Goal: Task Accomplishment & Management: Use online tool/utility

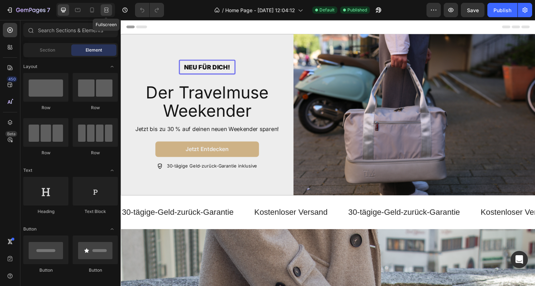
click at [104, 14] on div at bounding box center [106, 9] width 11 height 11
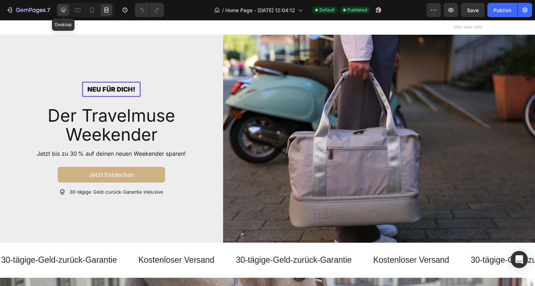
click at [62, 9] on icon at bounding box center [63, 9] width 7 height 7
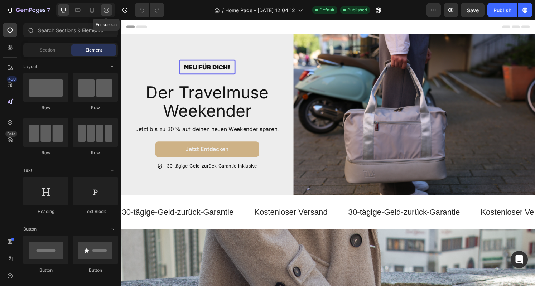
click at [102, 10] on div at bounding box center [106, 9] width 11 height 11
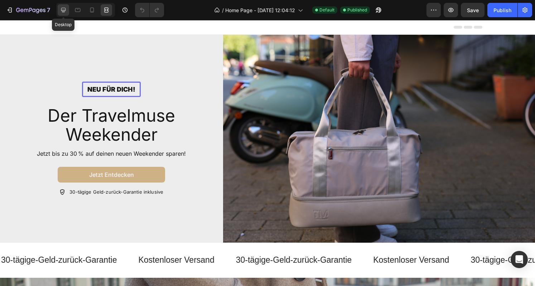
click at [61, 14] on div at bounding box center [63, 9] width 11 height 11
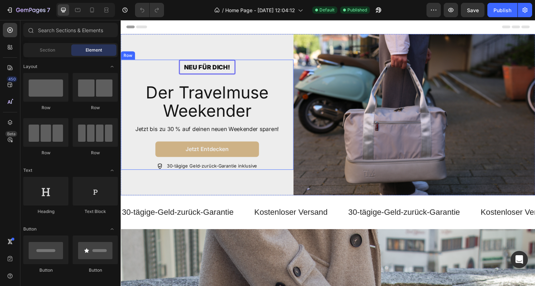
click at [140, 61] on div "Neu für dich! Text Block Row Der Travelmuse Weekender Heading Jetzt bis zu 30 %…" at bounding box center [210, 118] width 165 height 115
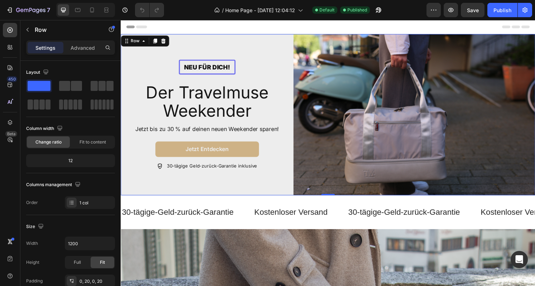
click at [158, 46] on div "Neu für dich! Text Block Row Der Travelmuse Weekender Heading Jetzt bis zu 30 %…" at bounding box center [336, 118] width 430 height 167
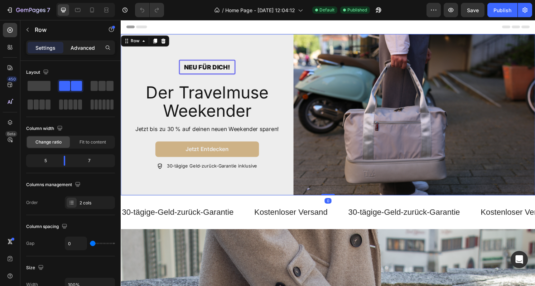
click at [87, 52] on div "Advanced" at bounding box center [83, 47] width 36 height 11
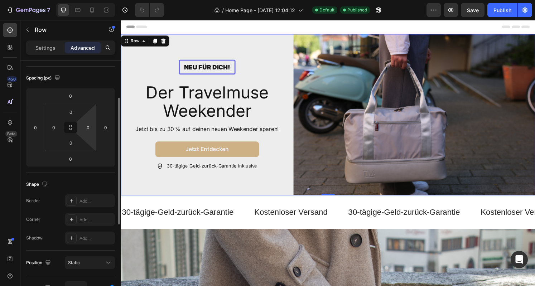
scroll to position [72, 0]
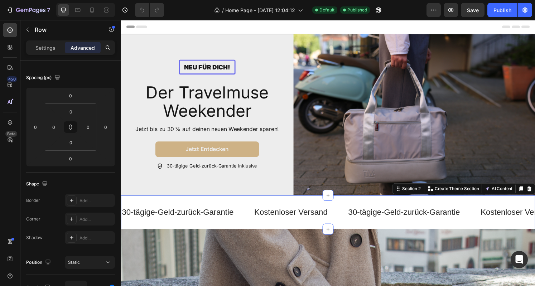
click at [184, 205] on div "30-tägige-Geld-zurück-Garantie Text Kostenloser Versand Text 30-tägige-Geld-zur…" at bounding box center [336, 219] width 430 height 35
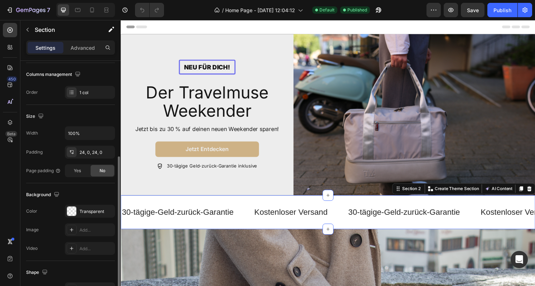
scroll to position [135, 0]
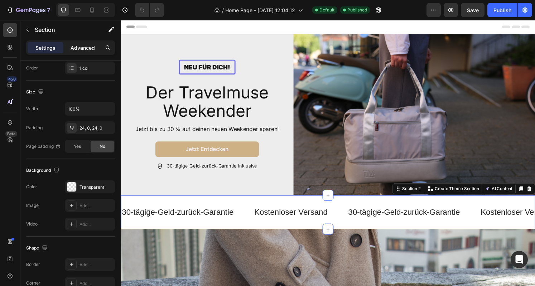
click at [89, 53] on div "Advanced" at bounding box center [83, 47] width 36 height 11
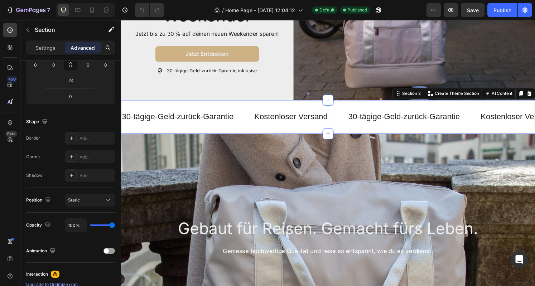
scroll to position [93, 0]
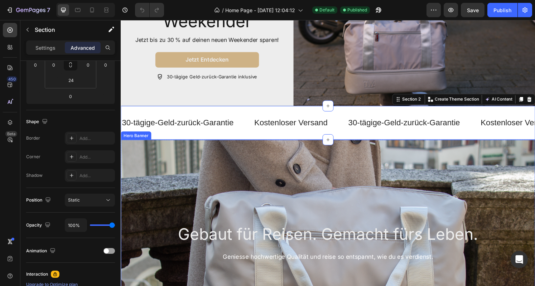
click at [203, 166] on div "Background Image" at bounding box center [336, 291] width 430 height 322
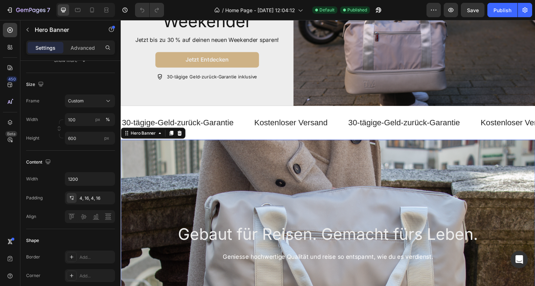
scroll to position [0, 0]
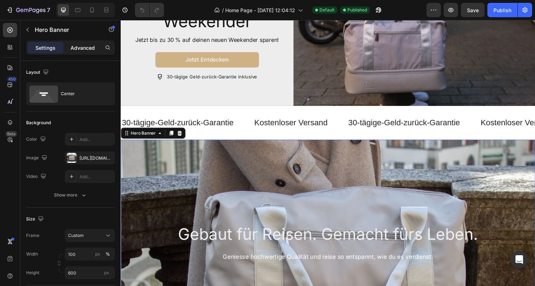
click at [90, 49] on p "Advanced" at bounding box center [83, 48] width 24 height 8
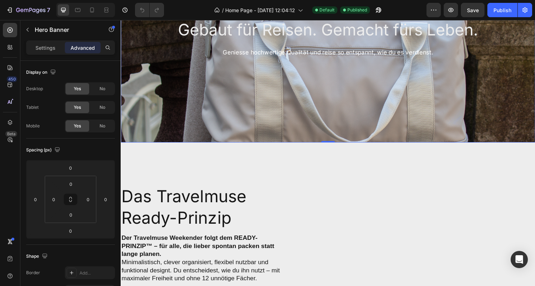
scroll to position [303, 0]
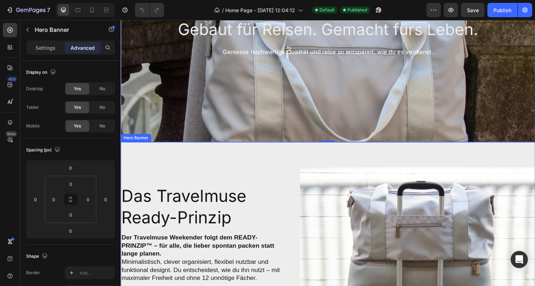
click at [188, 172] on div "das travelmuse ready-prinzip Heading Der Travelmuse Weekender folgt dem READY-P…" at bounding box center [336, 254] width 430 height 186
click at [169, 181] on div "das travelmuse ready-prinzip Heading Der Travelmuse Weekender folgt dem READY-P…" at bounding box center [208, 254] width 174 height 163
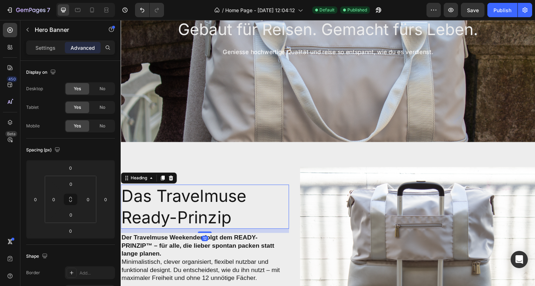
click at [169, 199] on h2 "das travelmuse ready-prinzip" at bounding box center [208, 214] width 174 height 46
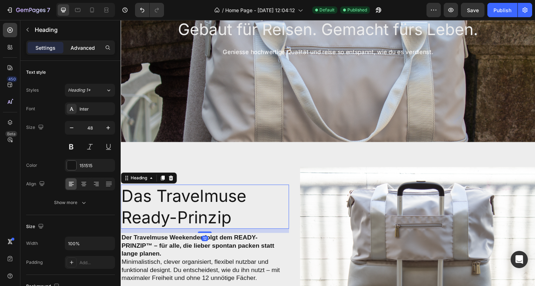
click at [90, 46] on p "Advanced" at bounding box center [83, 48] width 24 height 8
click at [168, 250] on p "Der Travelmuse Weekender folgt dem READY-PRINZIP™ – für alle, die lieber sponta…" at bounding box center [207, 267] width 173 height 50
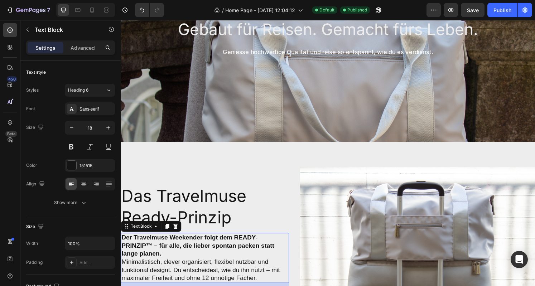
scroll to position [372, 0]
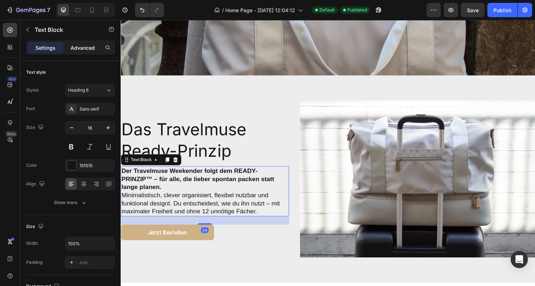
click at [96, 46] on div "Advanced" at bounding box center [83, 47] width 36 height 11
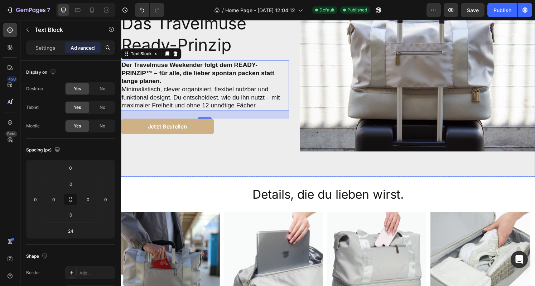
scroll to position [485, 0]
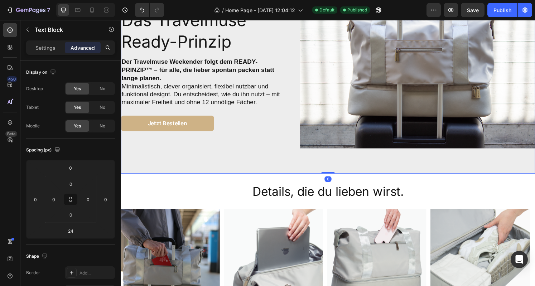
click at [212, 163] on div "Background Image" at bounding box center [336, 72] width 430 height 215
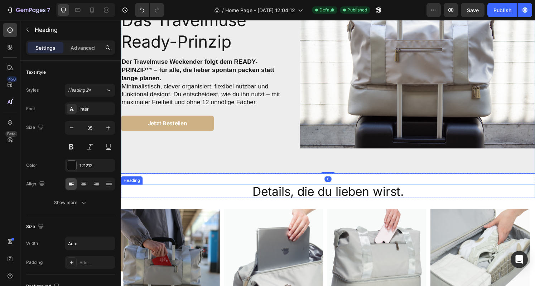
click at [223, 196] on div "Details, die du lieben wirst." at bounding box center [336, 198] width 430 height 14
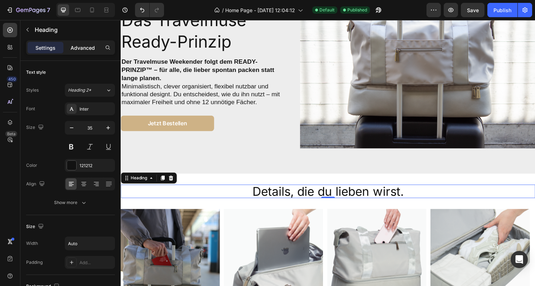
click at [91, 46] on p "Advanced" at bounding box center [83, 48] width 24 height 8
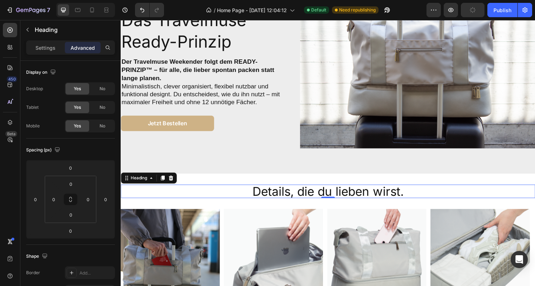
click at [85, 53] on div "Settings Advanced" at bounding box center [70, 47] width 89 height 14
click at [91, 46] on p "Advanced" at bounding box center [83, 48] width 24 height 8
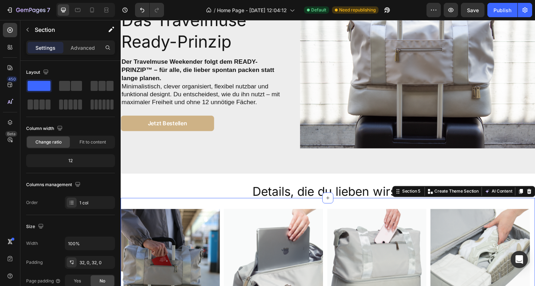
click at [249, 211] on div "Image Trolley-Sleeve und sicheres Passfach. Text Block Image Gepolstertes Fach …" at bounding box center [336, 281] width 430 height 153
click at [91, 48] on p "Advanced" at bounding box center [83, 48] width 24 height 8
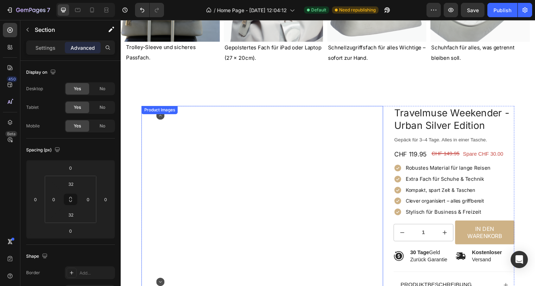
scroll to position [762, 0]
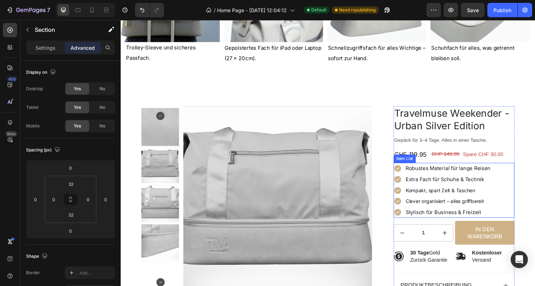
click at [374, 217] on img at bounding box center [284, 208] width 196 height 196
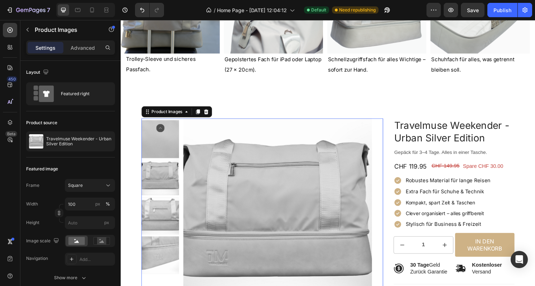
scroll to position [752, 0]
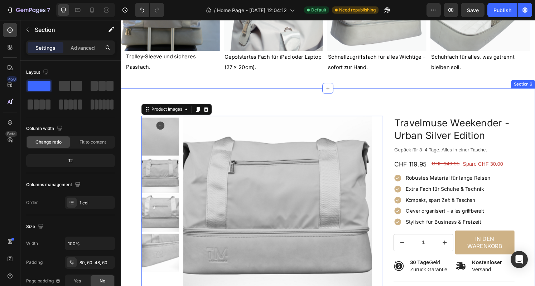
click at [128, 130] on div "Product Images 12 Travelmuse Weekender - Urban Silver Edition Product Title Gep…" at bounding box center [336, 233] width 430 height 284
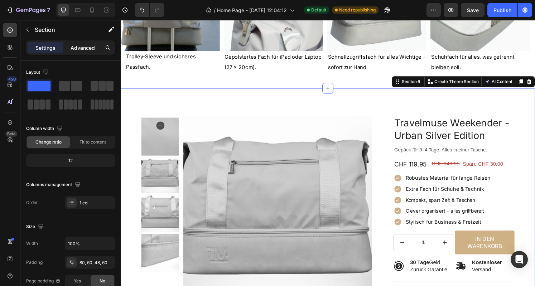
click at [86, 50] on p "Advanced" at bounding box center [83, 48] width 24 height 8
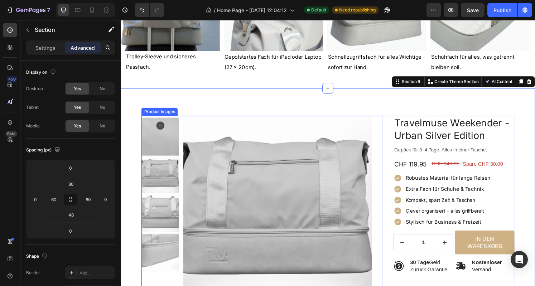
click at [167, 179] on img at bounding box center [161, 179] width 39 height 39
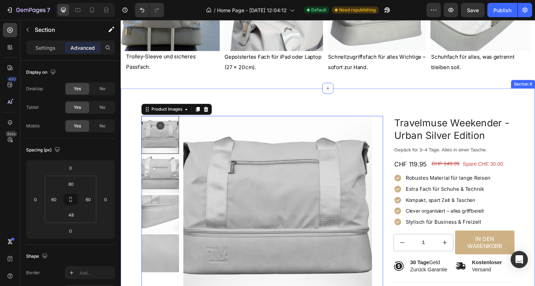
click at [129, 178] on div "Product Images 12 Travelmuse Weekender - Urban Silver Edition Product Title Gep…" at bounding box center [336, 233] width 430 height 284
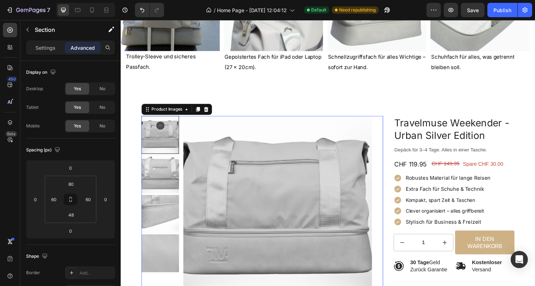
click at [232, 133] on img at bounding box center [284, 218] width 196 height 196
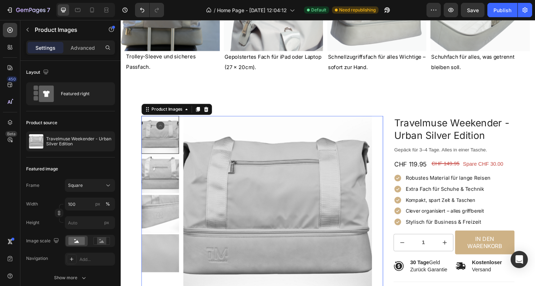
click at [101, 45] on div "Settings Advanced" at bounding box center [71, 47] width 86 height 11
click at [89, 53] on div "Advanced" at bounding box center [83, 47] width 36 height 11
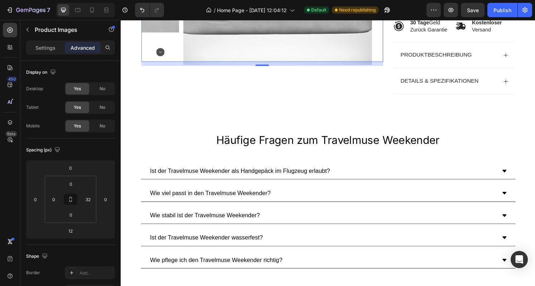
scroll to position [1001, 0]
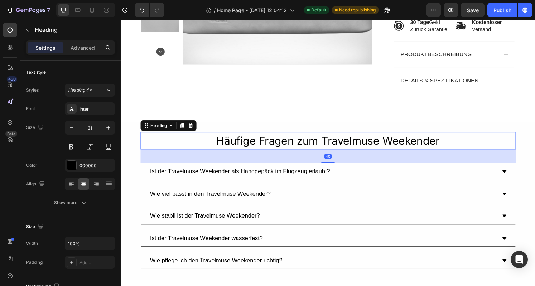
click at [220, 148] on h2 "Häufige Fragen zum Travelmuse Weekender" at bounding box center [335, 146] width 389 height 18
click at [87, 44] on p "Advanced" at bounding box center [83, 48] width 24 height 8
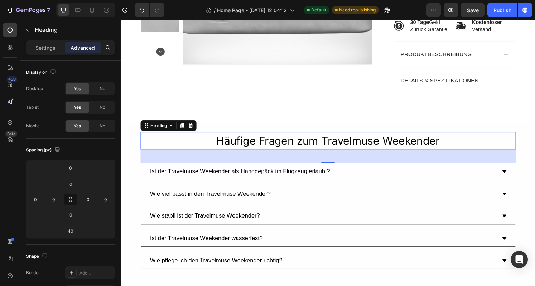
click at [75, 51] on p "Advanced" at bounding box center [83, 48] width 24 height 8
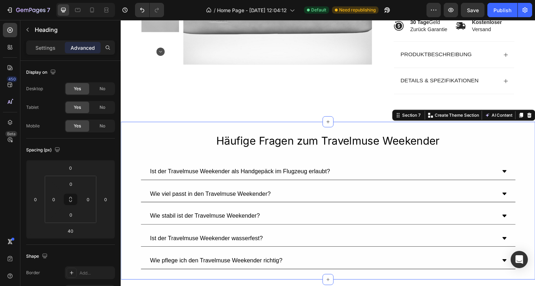
click at [124, 166] on div "Häufige Fragen zum Travelmuse Weekender Heading Ist der Travelmuse Weekender al…" at bounding box center [336, 208] width 430 height 142
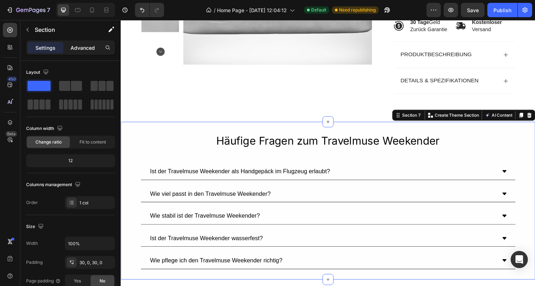
click at [80, 47] on p "Advanced" at bounding box center [83, 48] width 24 height 8
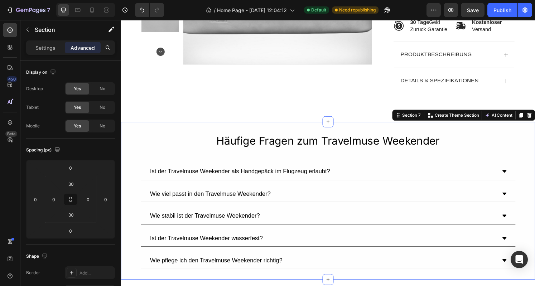
click at [80, 47] on p "Advanced" at bounding box center [83, 48] width 24 height 8
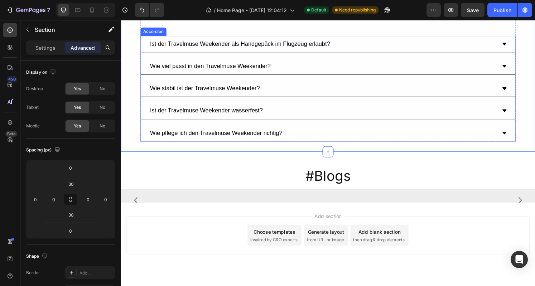
scroll to position [1144, 0]
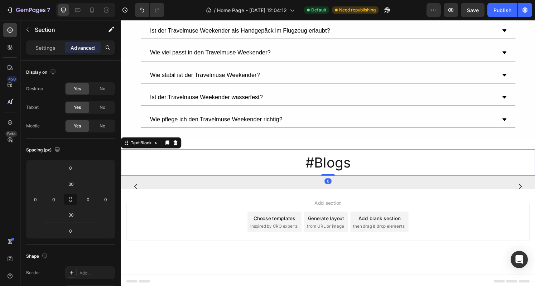
click at [248, 164] on div "#Blogs" at bounding box center [336, 167] width 430 height 27
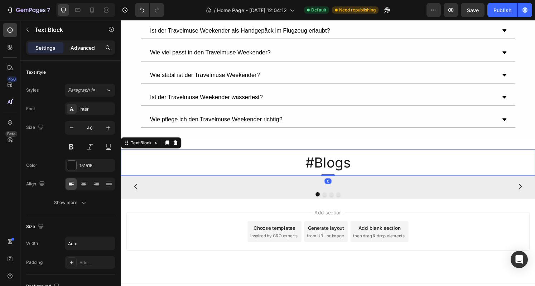
click at [83, 48] on p "Advanced" at bounding box center [83, 48] width 24 height 8
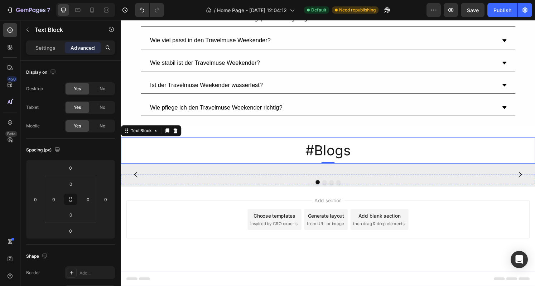
scroll to position [1167, 0]
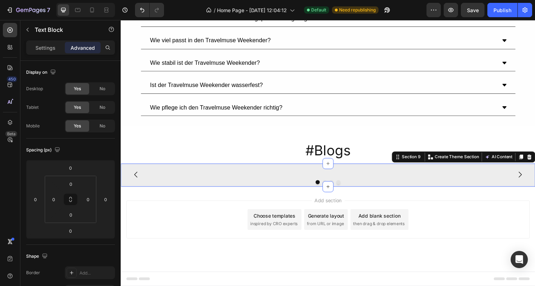
click at [222, 169] on div "Image Image Image Image Carousel Section 9 Create Theme Section AI Content Writ…" at bounding box center [336, 181] width 430 height 24
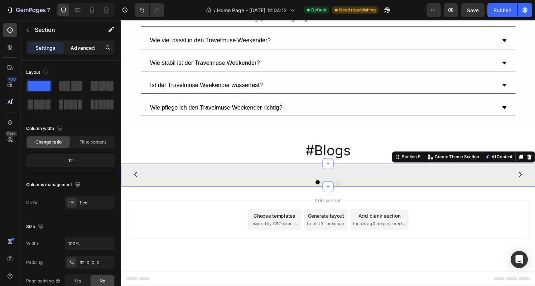
click at [77, 49] on p "Advanced" at bounding box center [83, 48] width 24 height 8
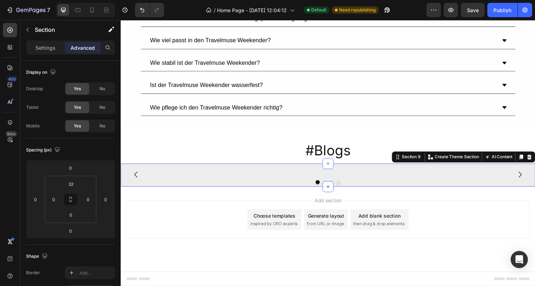
click at [164, 169] on div "Image Image Image Image Carousel Section 9 Create Theme Section AI Content Writ…" at bounding box center [336, 181] width 430 height 24
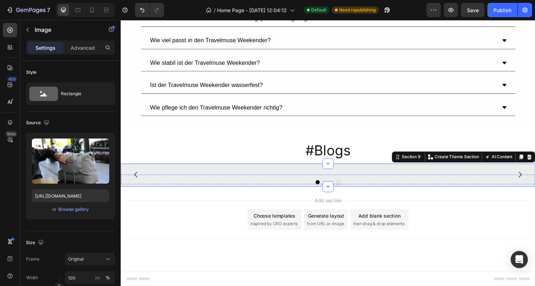
click at [164, 181] on img at bounding box center [117, 181] width 209 height 0
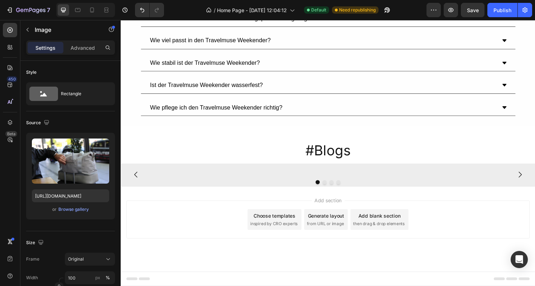
click at [90, 56] on div "Settings Advanced" at bounding box center [70, 50] width 100 height 20
click at [90, 55] on div "Settings Advanced" at bounding box center [70, 50] width 100 height 20
click at [91, 57] on div "Settings Advanced" at bounding box center [70, 50] width 100 height 20
click at [90, 51] on p "Advanced" at bounding box center [83, 48] width 24 height 8
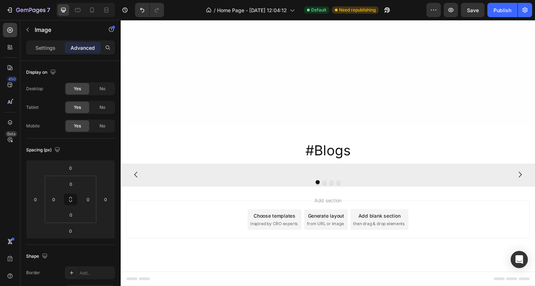
scroll to position [1286, 0]
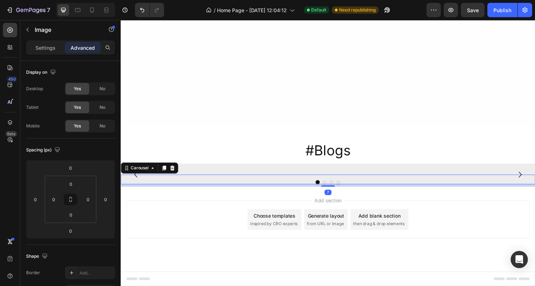
click at [242, 191] on div at bounding box center [336, 188] width 430 height 4
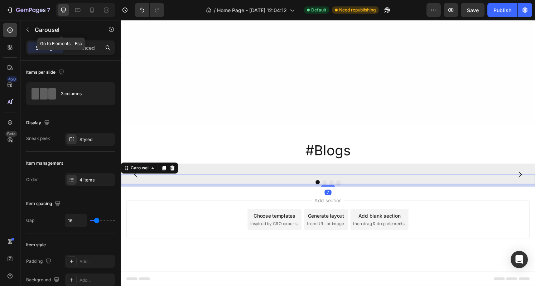
click at [76, 39] on div "Carousel" at bounding box center [61, 30] width 82 height 20
click at [88, 48] on p "Advanced" at bounding box center [83, 48] width 24 height 8
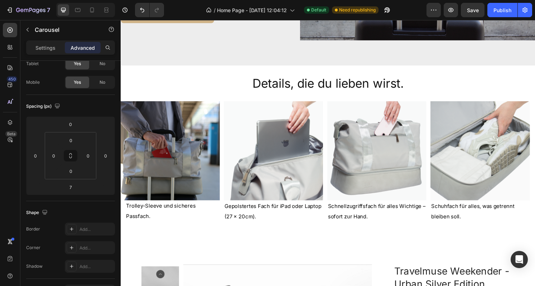
scroll to position [550, 0]
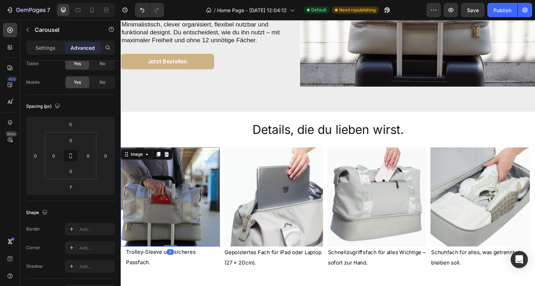
click at [154, 162] on div "Image 0" at bounding box center [172, 203] width 103 height 103
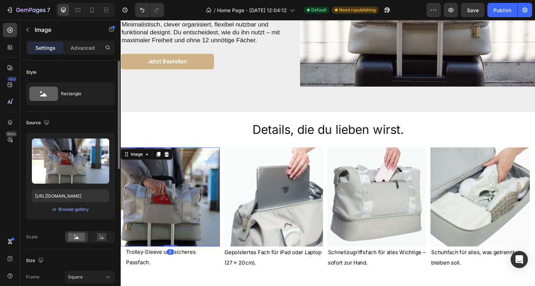
click at [193, 170] on img at bounding box center [172, 203] width 103 height 103
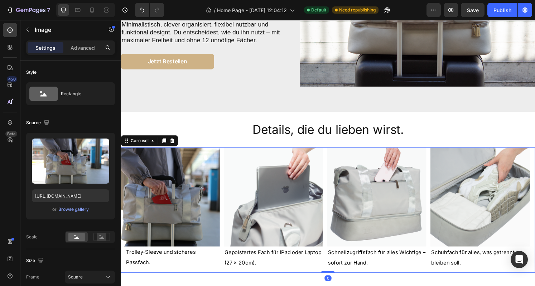
click at [227, 166] on div "Image Trolley-Sleeve und sicheres Passfach. Text Block Image Gepolstertes Fach …" at bounding box center [336, 217] width 430 height 130
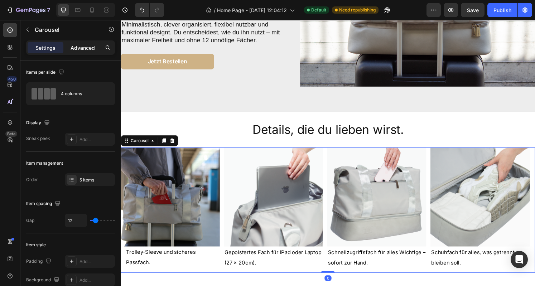
click at [86, 45] on p "Advanced" at bounding box center [83, 48] width 24 height 8
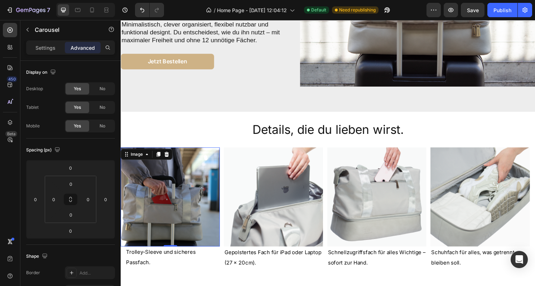
click at [168, 215] on img at bounding box center [172, 203] width 103 height 103
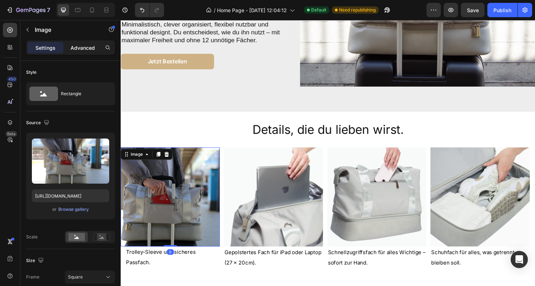
click at [83, 52] on div "Advanced" at bounding box center [83, 47] width 36 height 11
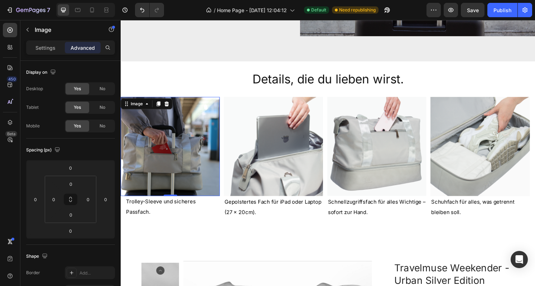
scroll to position [602, 0]
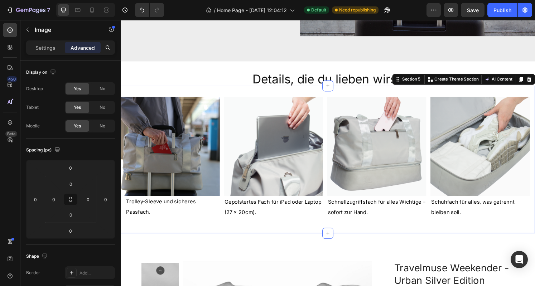
click at [178, 231] on div "Image Trolley-Sleeve und sicheres Passfach. Text Block Image Gepolstertes Fach …" at bounding box center [336, 164] width 430 height 153
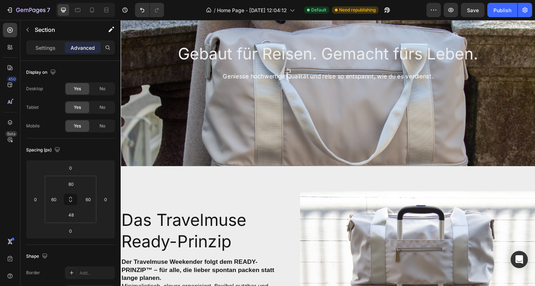
scroll to position [279, 0]
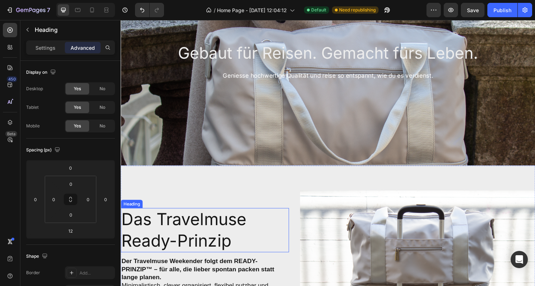
click at [175, 223] on h2 "das travelmuse ready-prinzip" at bounding box center [208, 238] width 174 height 46
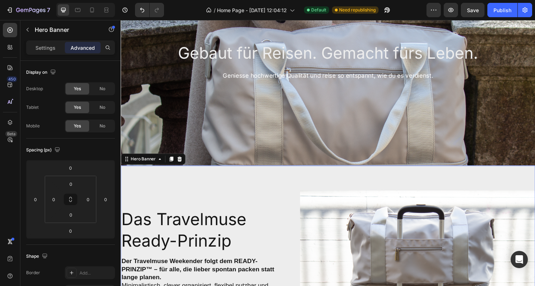
click at [217, 198] on div "das travelmuse ready-prinzip Heading Der Travelmuse Weekender folgt dem READY-P…" at bounding box center [336, 279] width 430 height 186
click at [208, 163] on div "Background Image" at bounding box center [336, 121] width 430 height 322
click at [207, 116] on div "Background Image" at bounding box center [336, 121] width 430 height 322
click at [200, 192] on div "das travelmuse ready-prinzip Heading Der Travelmuse Weekender folgt dem READY-P…" at bounding box center [336, 279] width 430 height 186
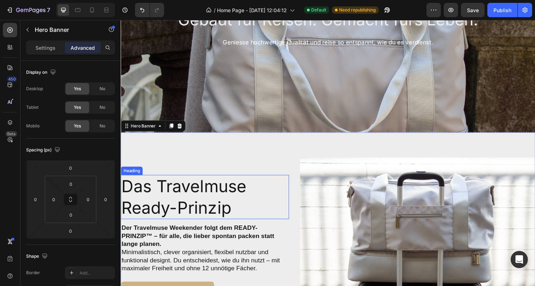
scroll to position [314, 0]
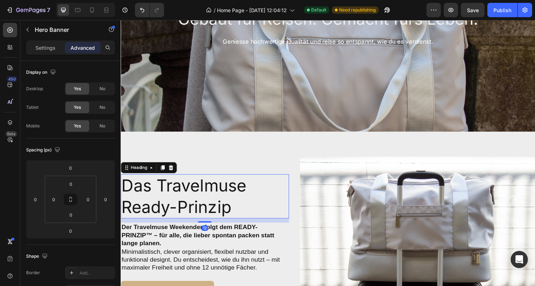
click at [230, 204] on h2 "das travelmuse ready-prinzip" at bounding box center [208, 203] width 174 height 46
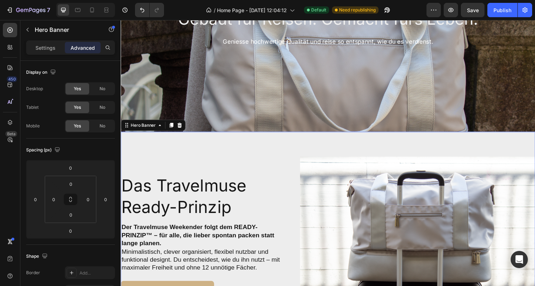
click at [236, 155] on div "das travelmuse ready-prinzip Heading Der Travelmuse Weekender folgt dem READY-P…" at bounding box center [336, 243] width 430 height 186
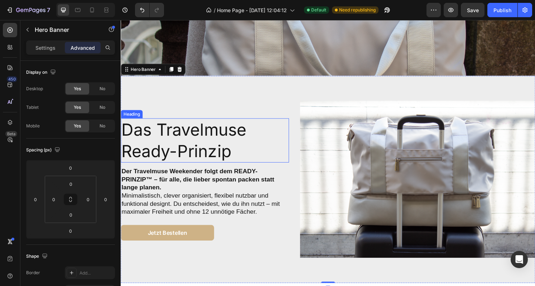
scroll to position [424, 0]
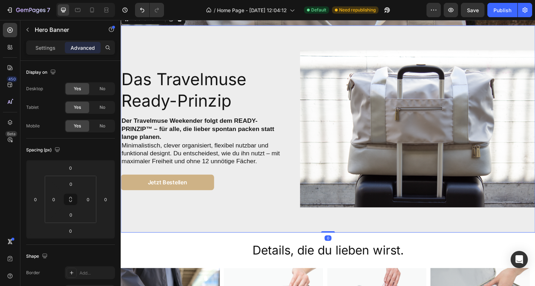
click at [238, 205] on div "das travelmuse ready-prinzip Heading Der Travelmuse Weekender folgt dem READY-P…" at bounding box center [208, 133] width 174 height 163
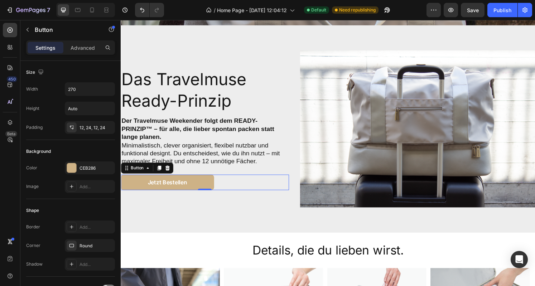
click at [247, 185] on div "jetzt bestellen Button 0" at bounding box center [208, 189] width 174 height 16
click at [87, 49] on p "Advanced" at bounding box center [83, 48] width 24 height 8
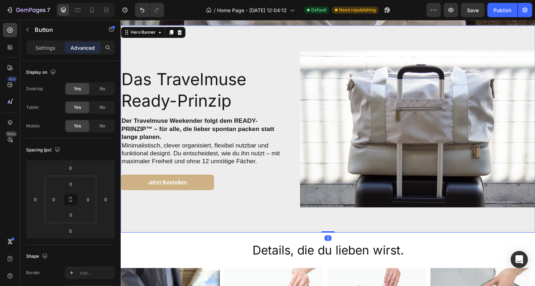
click at [196, 218] on div "das travelmuse ready-prinzip Heading Der Travelmuse Weekender folgt dem READY-P…" at bounding box center [336, 133] width 430 height 186
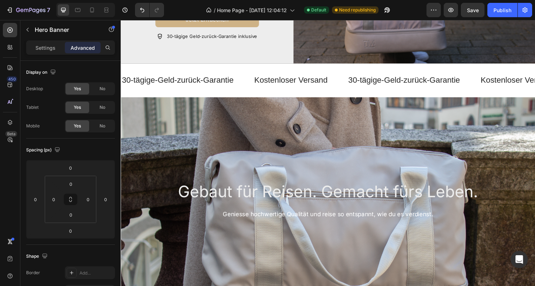
scroll to position [0, 0]
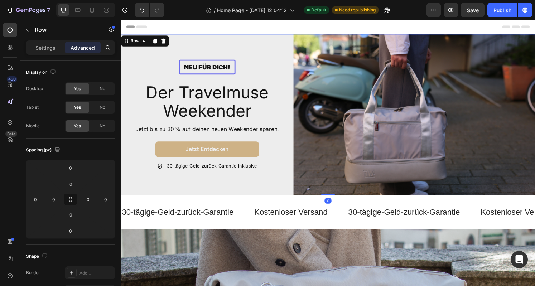
click at [209, 184] on div "Neu für dich! Text Block Row Der Travelmuse Weekender Heading Jetzt bis zu 30 %…" at bounding box center [210, 118] width 179 height 167
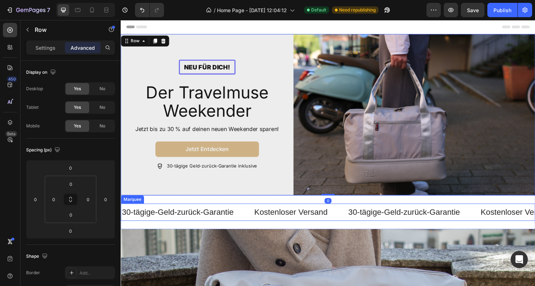
click at [252, 217] on div "30-tägige-Geld-zurück-Garantie Text" at bounding box center [189, 219] width 137 height 16
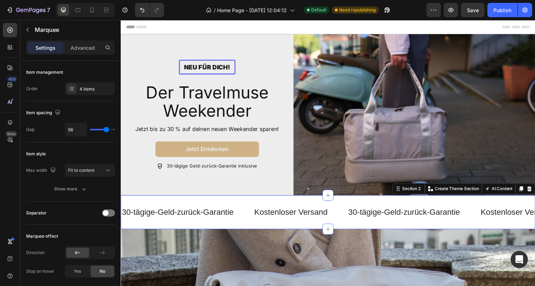
click at [260, 205] on div "30-tägige-Geld-zurück-Garantie Text Kostenloser Versand Text 30-tägige-Geld-zur…" at bounding box center [336, 219] width 430 height 35
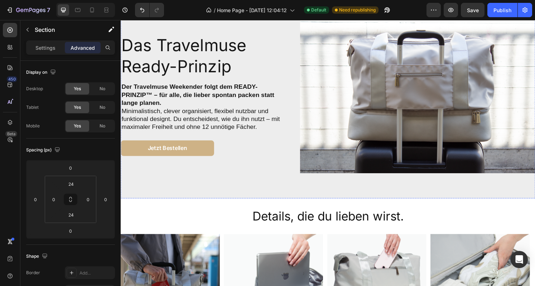
scroll to position [598, 0]
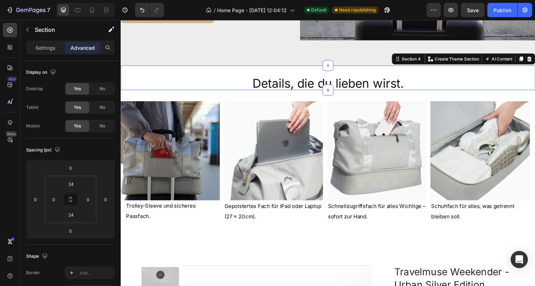
click at [289, 70] on div "Details, die du lieben wirst. Heading Section 4 Create Theme Section AI Content…" at bounding box center [336, 79] width 430 height 25
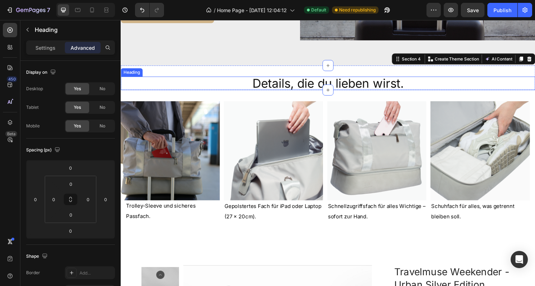
click at [279, 84] on h2 "Details, die du lieben wirst." at bounding box center [336, 86] width 158 height 14
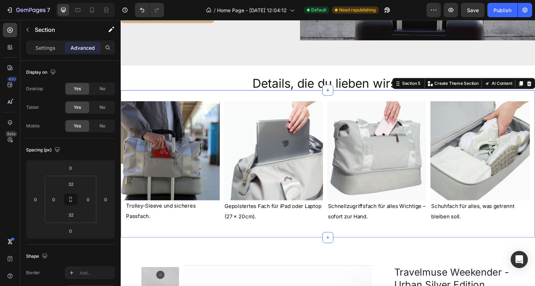
click at [218, 96] on div "Image Trolley-Sleeve und sicheres Passfach. Text Block Image Gepolstertes Fach …" at bounding box center [336, 169] width 430 height 153
click at [208, 230] on div "Trolley-Sleeve und sicheres Passfach." at bounding box center [172, 221] width 103 height 28
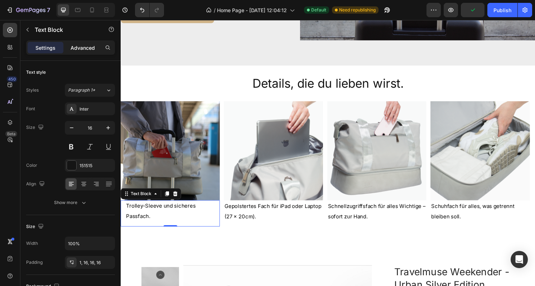
drag, startPoint x: 90, startPoint y: 40, endPoint x: 92, endPoint y: 46, distance: 5.9
click at [92, 46] on div "Settings Advanced" at bounding box center [70, 47] width 89 height 14
click at [92, 46] on p "Advanced" at bounding box center [83, 48] width 24 height 8
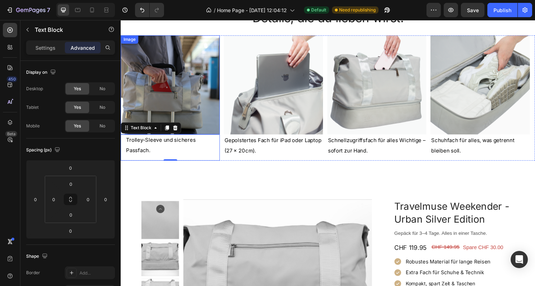
scroll to position [668, 0]
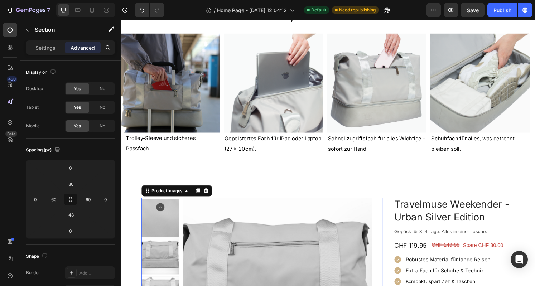
click at [164, 214] on icon "Carousel Back Arrow" at bounding box center [162, 214] width 9 height 9
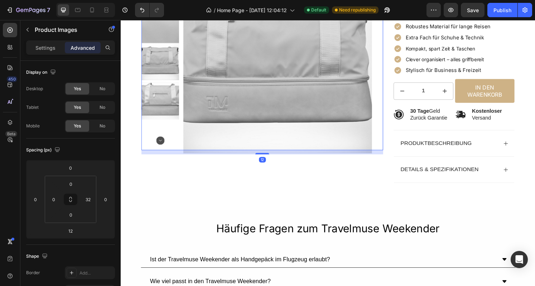
scroll to position [909, 0]
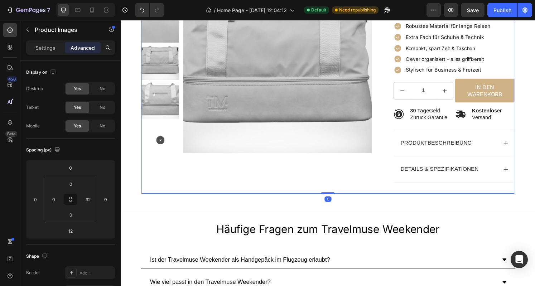
click at [177, 178] on div "Product Images" at bounding box center [267, 81] width 251 height 238
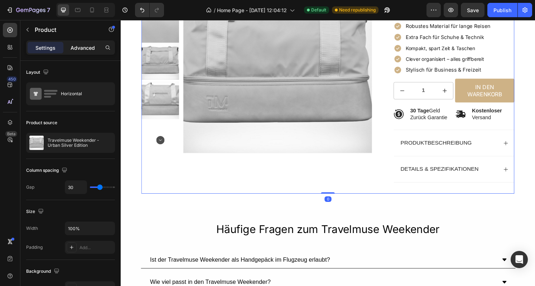
click at [77, 49] on p "Advanced" at bounding box center [83, 48] width 24 height 8
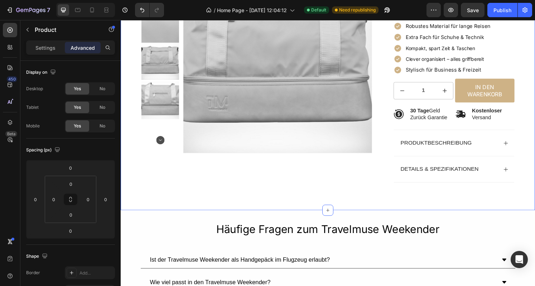
click at [129, 195] on div "Product Images Travelmuse Weekender - Urban Silver Edition Product Title Gepäck…" at bounding box center [336, 75] width 430 height 284
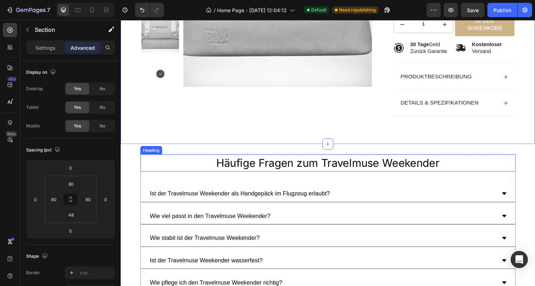
scroll to position [980, 0]
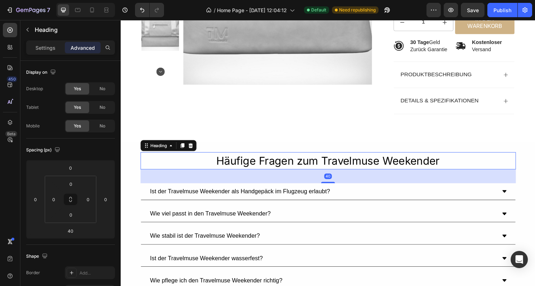
click at [193, 169] on h2 "Häufige Fragen zum Travelmuse Weekender" at bounding box center [335, 166] width 389 height 18
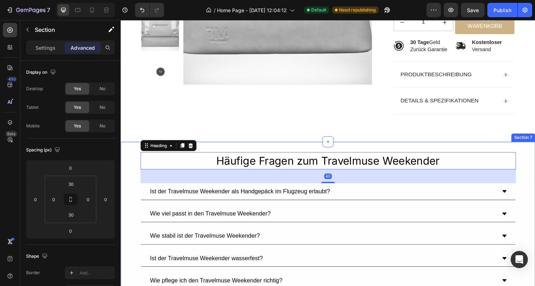
click at [130, 167] on div "Häufige Fragen zum Travelmuse Weekender Heading 40 Ist der Travelmuse Weekender…" at bounding box center [336, 228] width 430 height 142
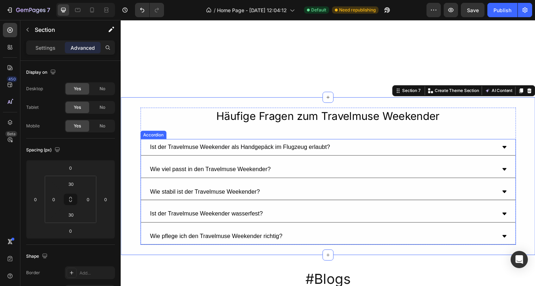
scroll to position [1128, 0]
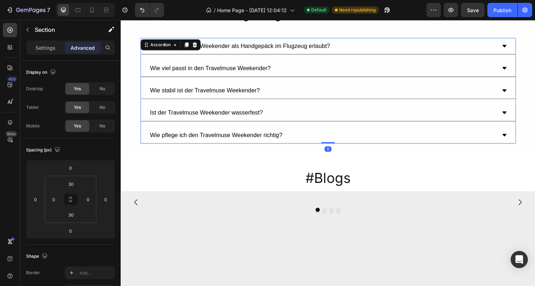
click at [173, 127] on div "Ist der Travelmuse Weekender als Handgepäck im Flugzeug erlaubt? Wie viel passt…" at bounding box center [335, 94] width 389 height 110
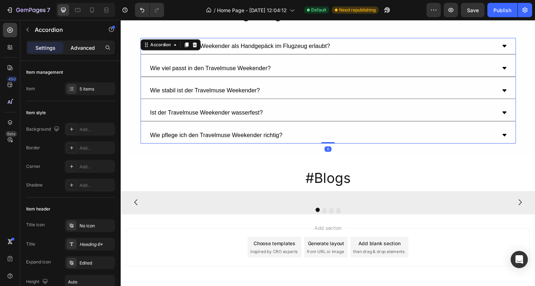
click at [76, 42] on div "Advanced" at bounding box center [83, 47] width 36 height 11
type input "100%"
type input "100"
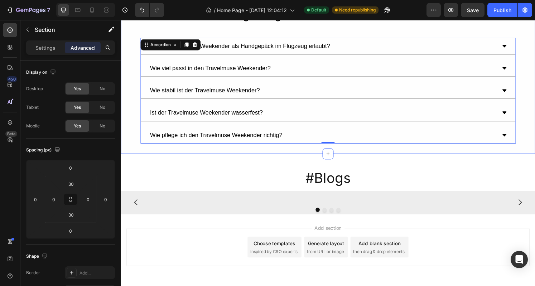
click at [226, 150] on div "Häufige Fragen zum Travelmuse Weekender Heading Ist der Travelmuse Weekender al…" at bounding box center [336, 77] width 430 height 164
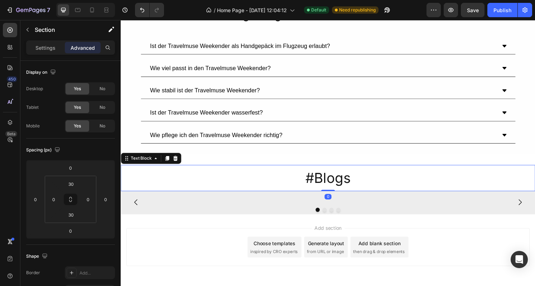
click at [222, 171] on div "#Blogs" at bounding box center [336, 184] width 430 height 27
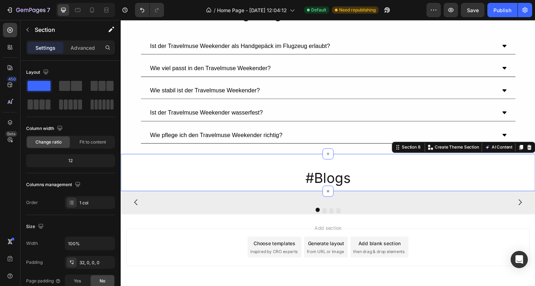
click at [233, 159] on div "#Blogs Text Block Section 8 Create Theme Section AI Content Write with GemAI Wh…" at bounding box center [336, 178] width 430 height 39
click at [91, 44] on p "Advanced" at bounding box center [83, 48] width 24 height 8
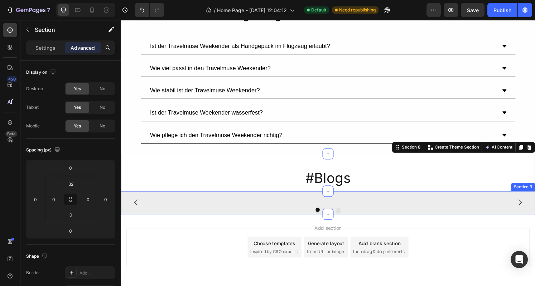
click at [173, 199] on div "Image Image Image Image Carousel Section 9" at bounding box center [336, 210] width 430 height 24
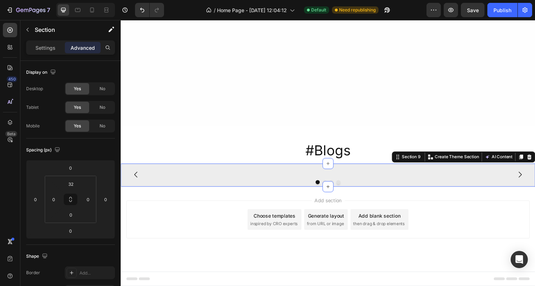
scroll to position [1294, 0]
